Goal: Check status: Check status

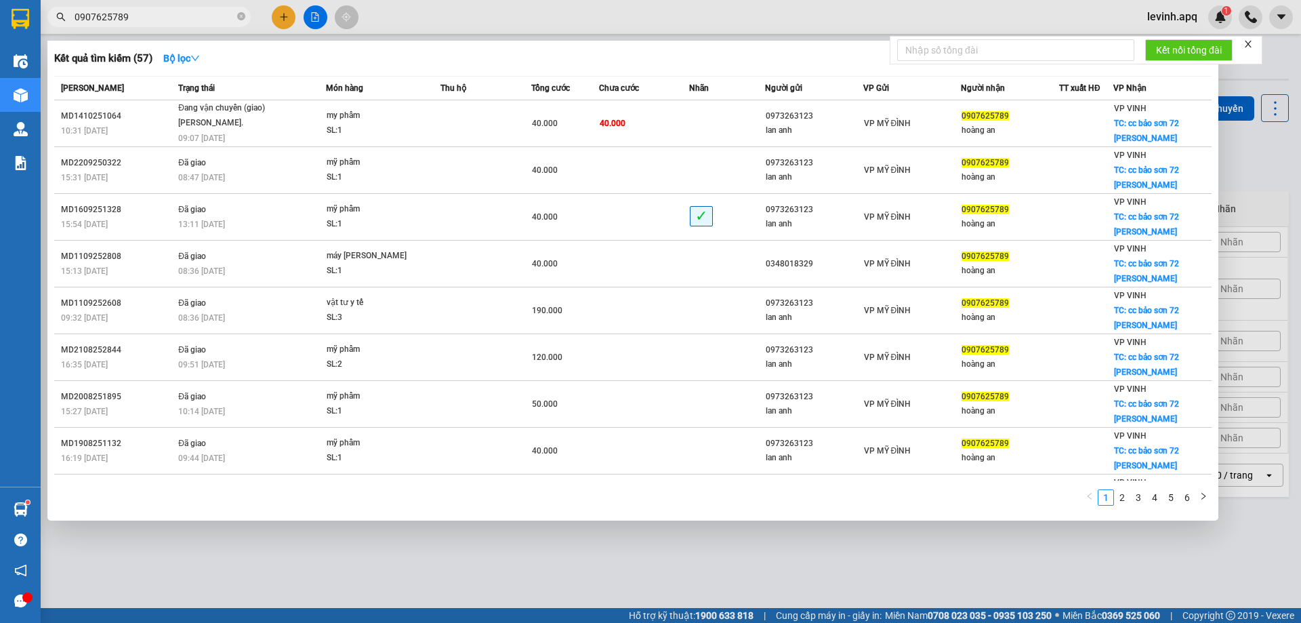
click at [170, 24] on span "0907625789" at bounding box center [148, 17] width 203 height 20
click at [171, 24] on input "0907625789" at bounding box center [155, 16] width 160 height 15
paste input "15001311"
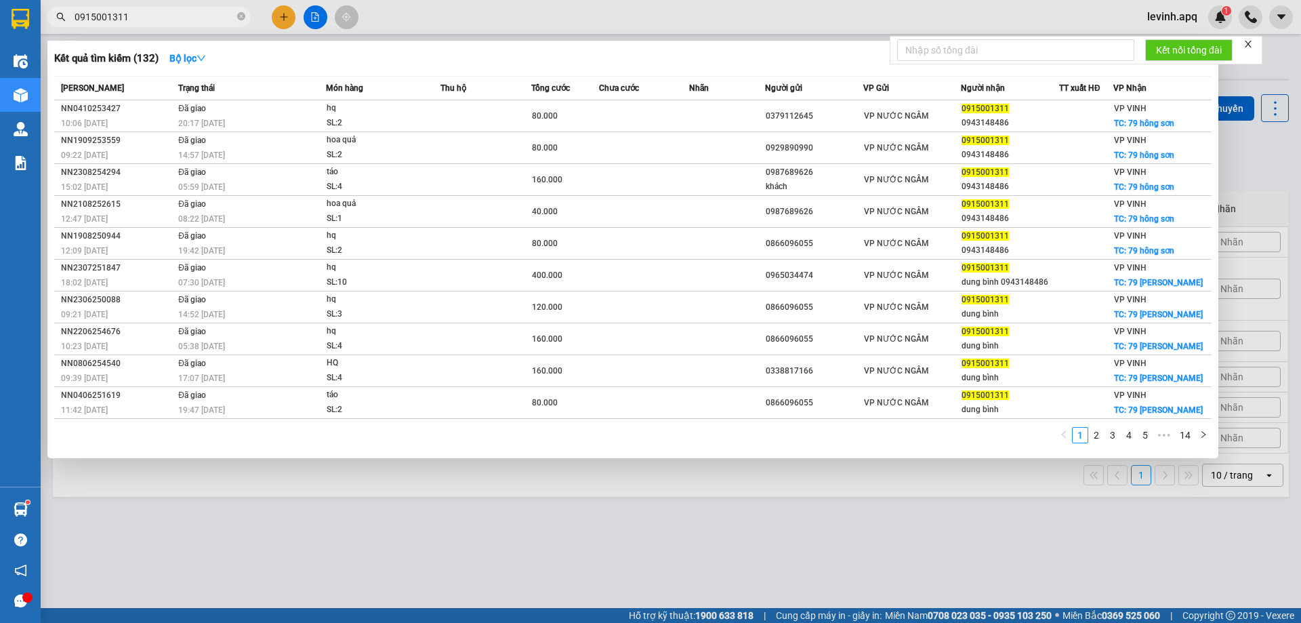
click at [182, 20] on input "0915001311" at bounding box center [155, 16] width 160 height 15
click at [175, 20] on input "0915001311" at bounding box center [155, 16] width 160 height 15
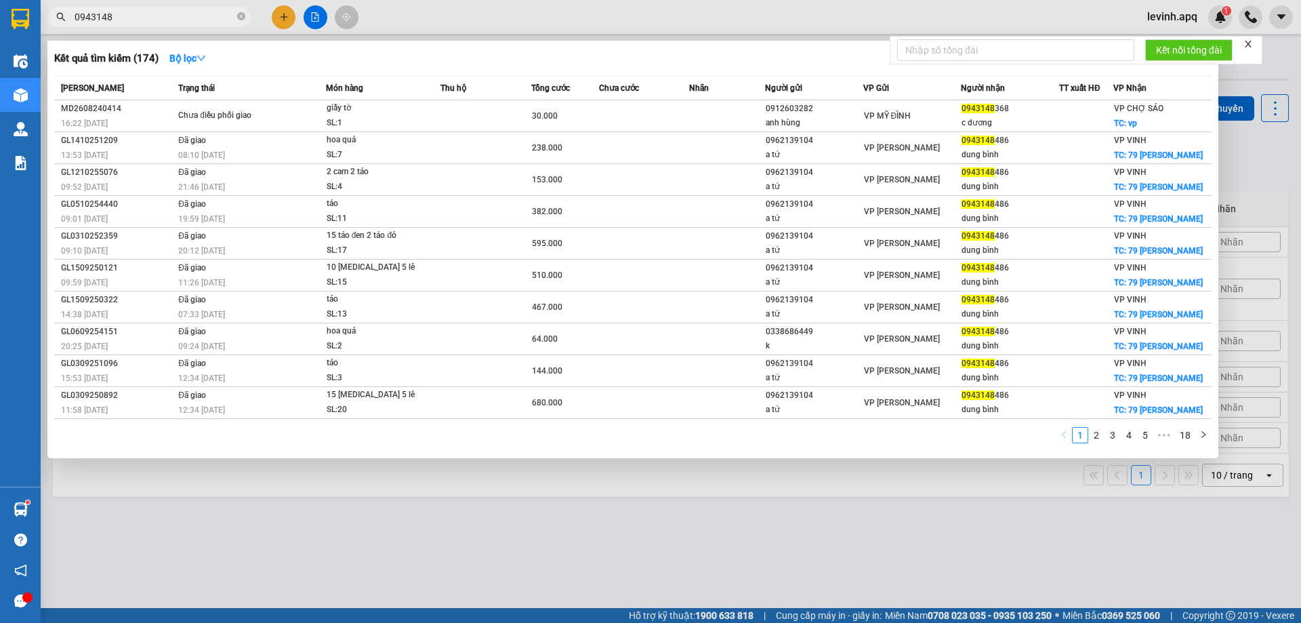
type input "0943148"
